Goal: Find specific page/section: Find specific page/section

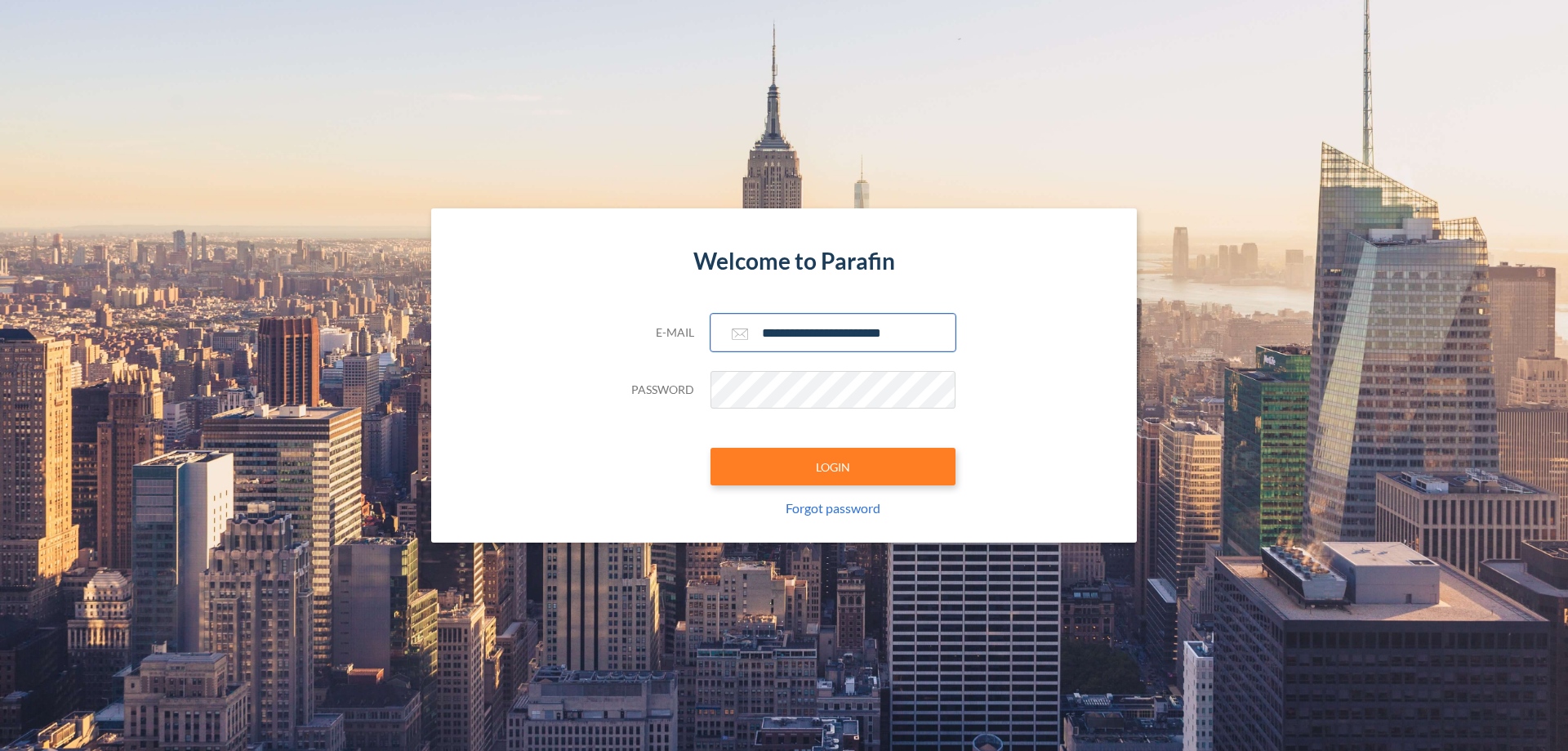
type input "**********"
click at [833, 466] on button "LOGIN" at bounding box center [833, 466] width 245 height 37
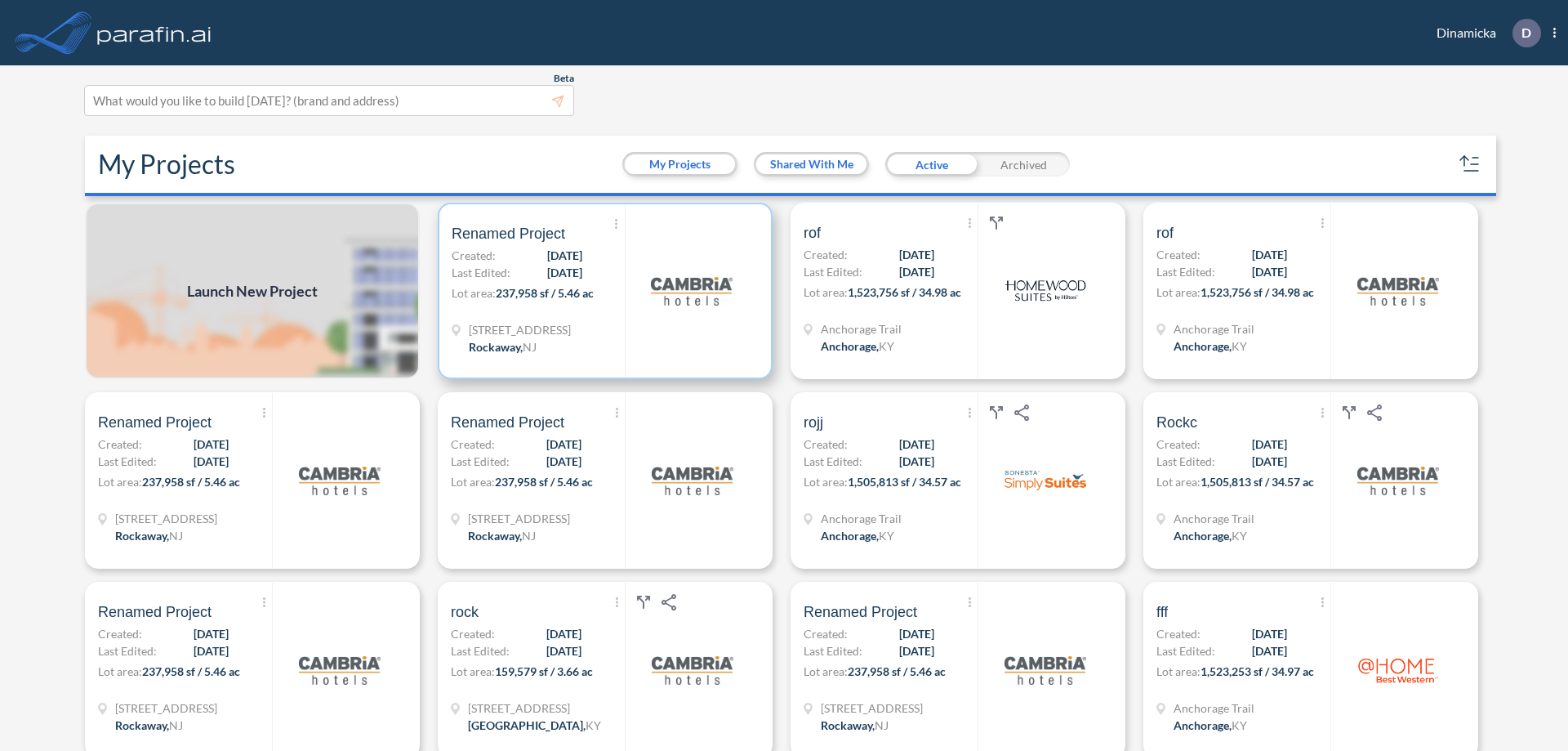
scroll to position [4, 0]
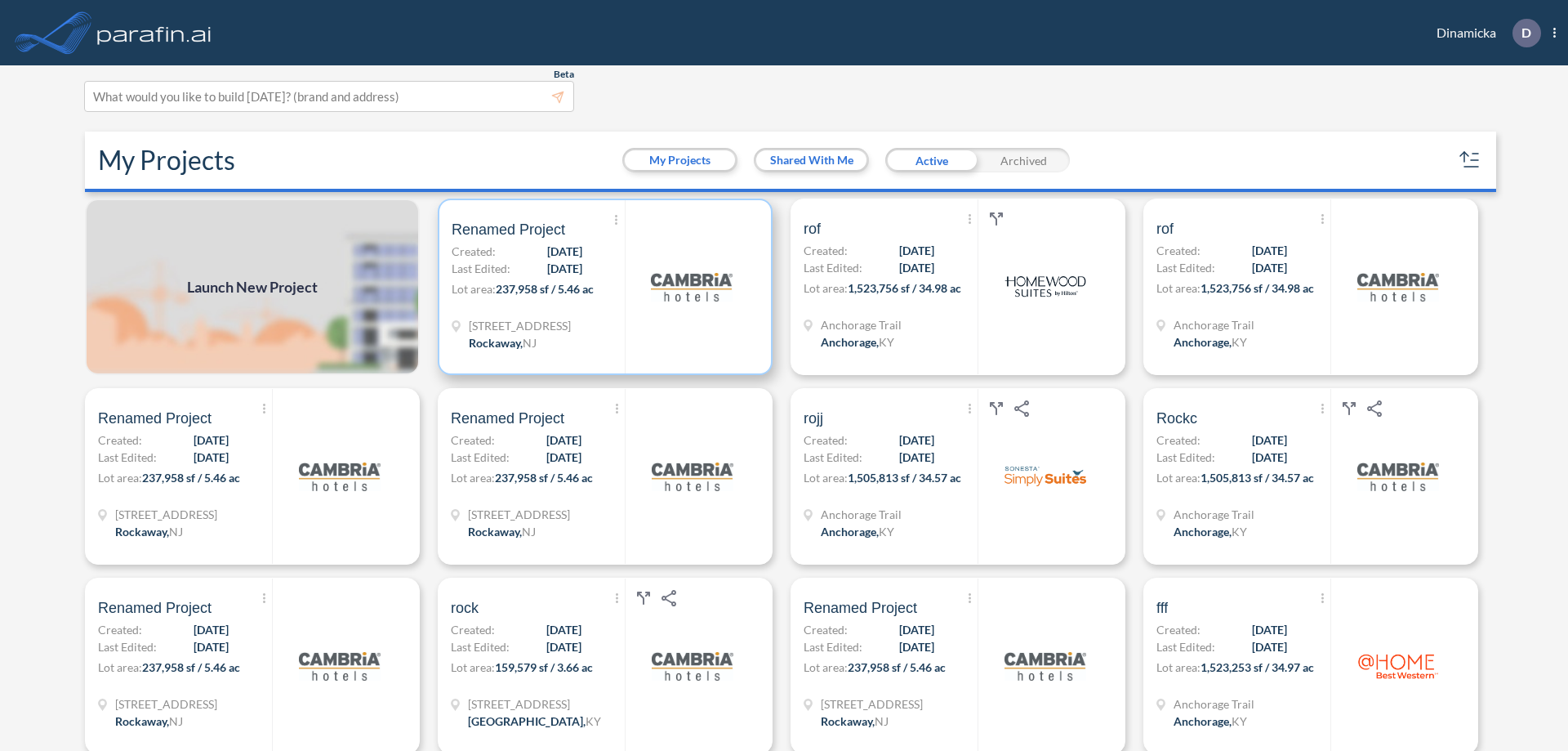
click at [602, 287] on p "Lot area: 237,958 sf / 5.46 ac" at bounding box center [538, 292] width 173 height 24
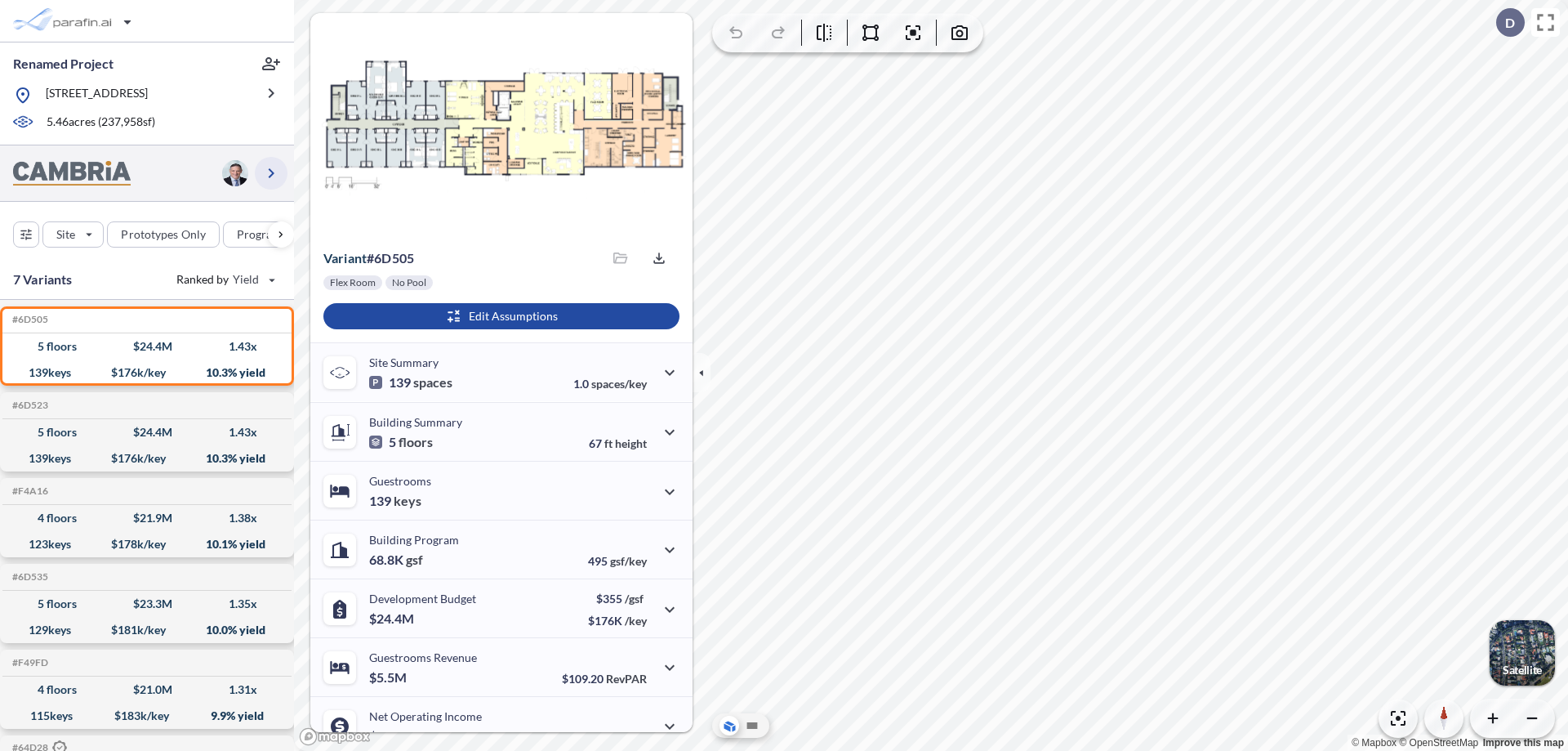
click at [271, 172] on icon "button" at bounding box center [271, 172] width 19 height 19
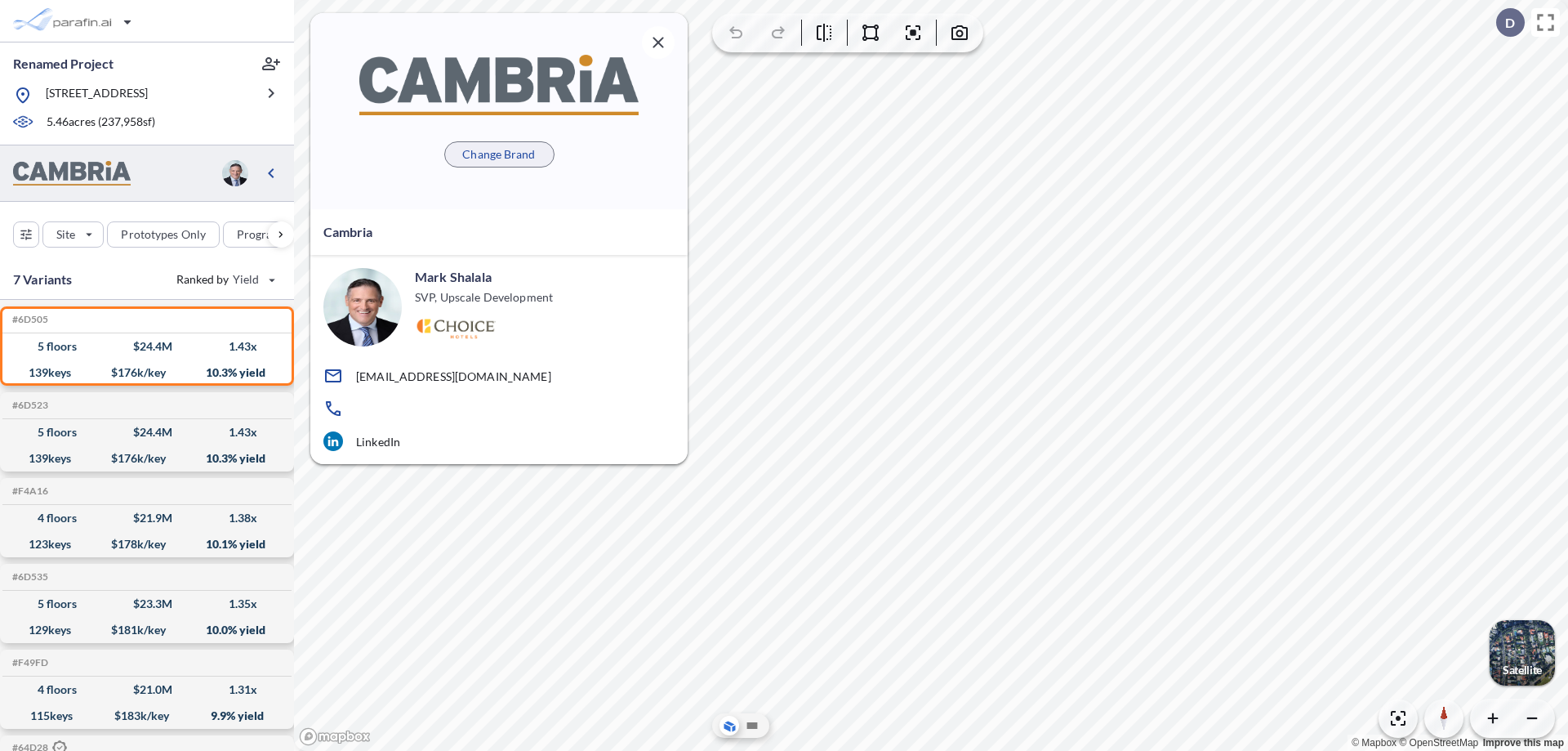
click at [499, 153] on p "Change Brand" at bounding box center [499, 154] width 73 height 16
